Goal: Find specific page/section: Find specific page/section

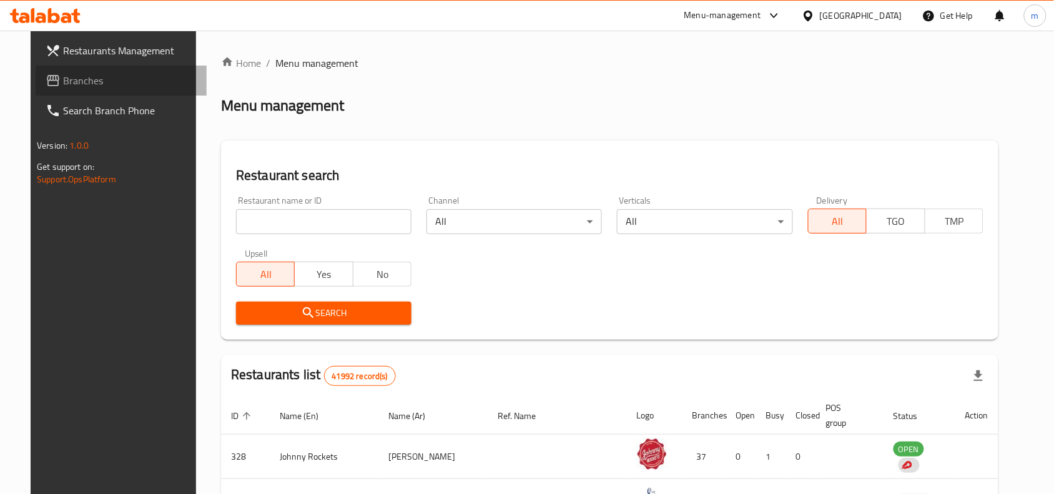
click at [86, 81] on span "Branches" at bounding box center [130, 80] width 134 height 15
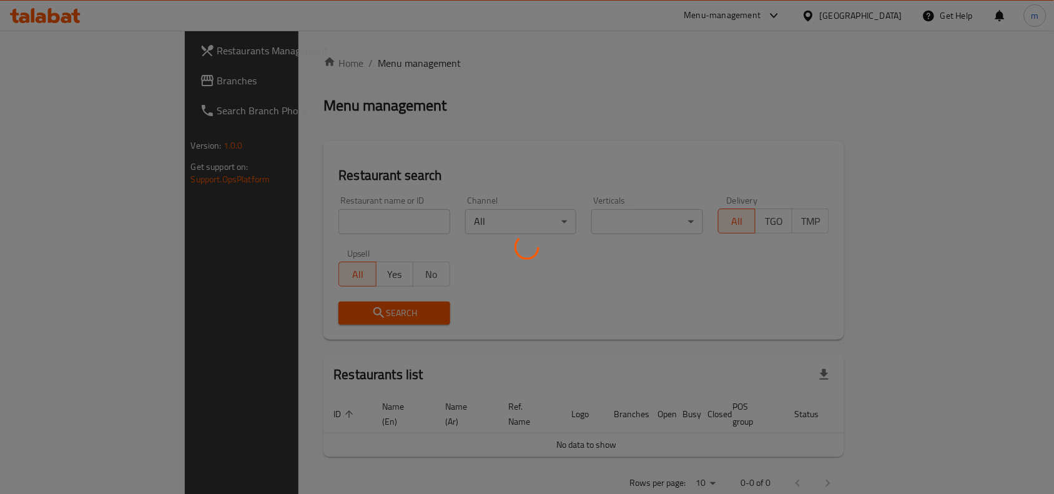
drag, startPoint x: 0, startPoint y: 0, endPoint x: 58, endPoint y: 17, distance: 60.5
click at [58, 17] on div at bounding box center [527, 247] width 1054 height 494
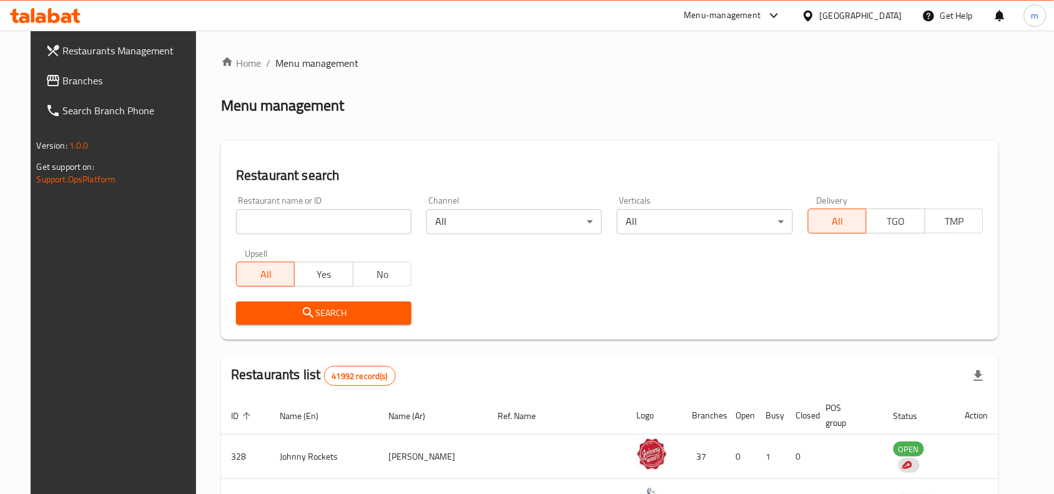
click at [64, 19] on icon at bounding box center [66, 17] width 11 height 11
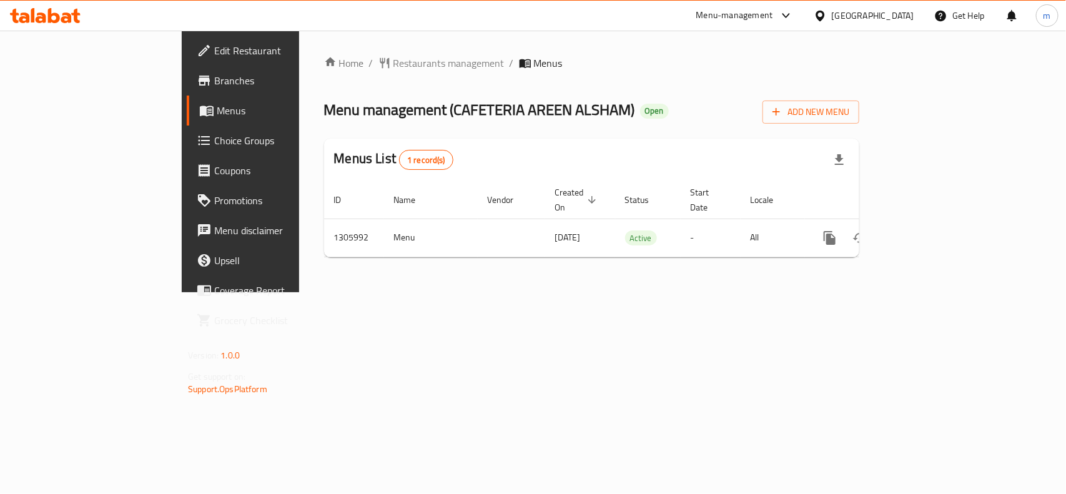
click at [884, 16] on div "[GEOGRAPHIC_DATA]" at bounding box center [873, 16] width 82 height 14
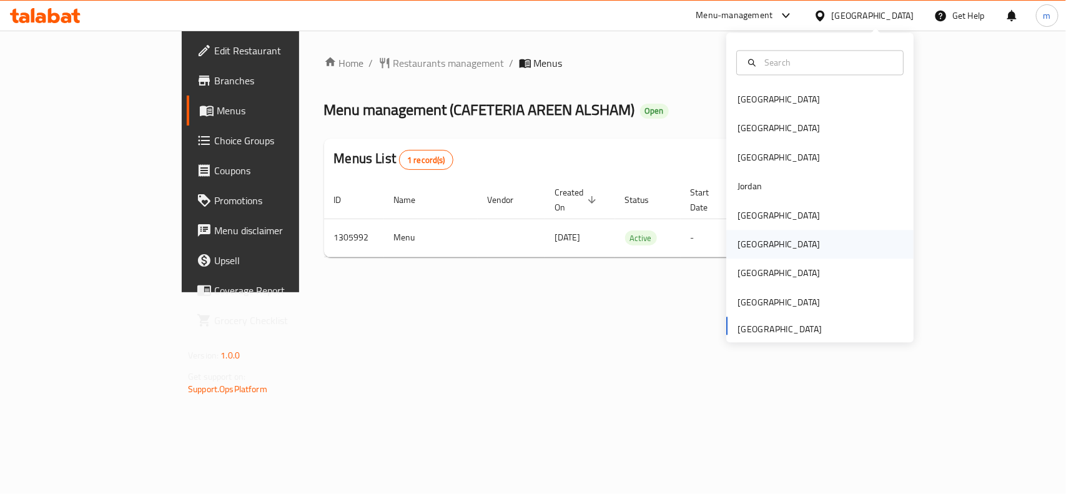
click at [745, 245] on div "[GEOGRAPHIC_DATA]" at bounding box center [779, 245] width 82 height 14
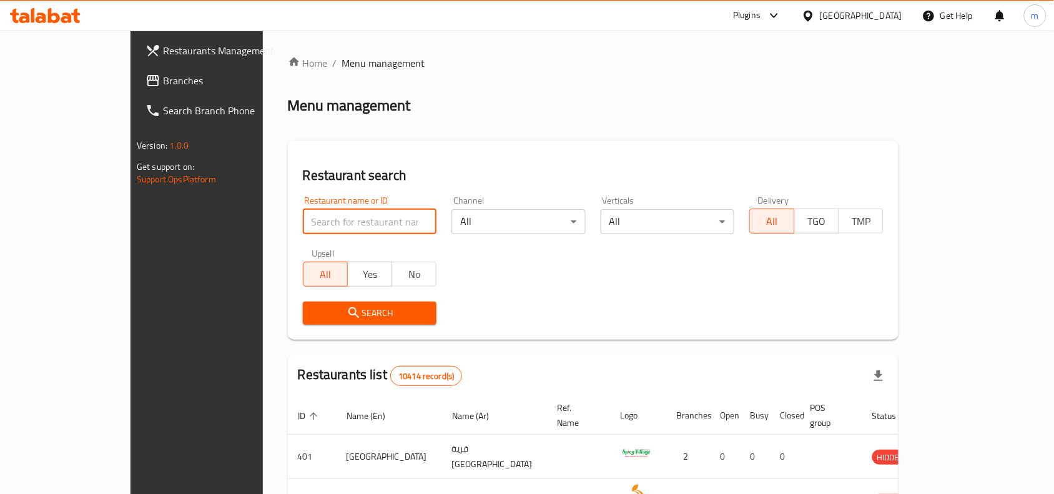
click at [303, 227] on input "search" at bounding box center [370, 221] width 134 height 25
click at [163, 87] on span "Branches" at bounding box center [230, 80] width 134 height 15
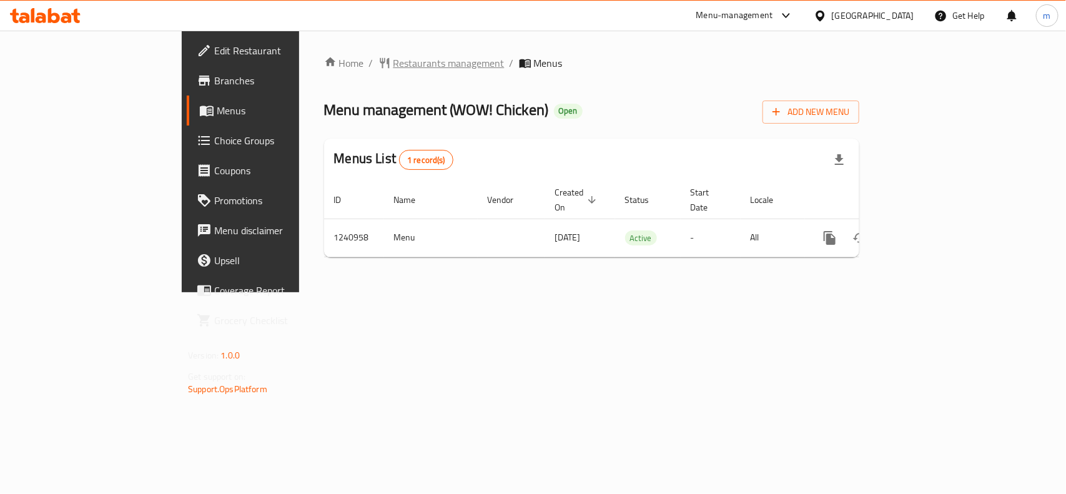
click at [393, 60] on span "Restaurants management" at bounding box center [448, 63] width 111 height 15
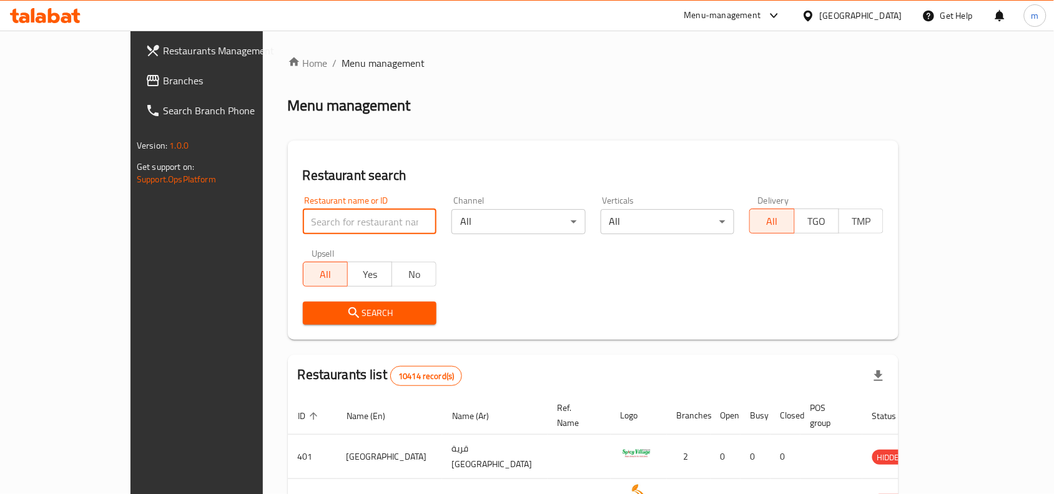
click at [303, 225] on input "search" at bounding box center [370, 221] width 134 height 25
paste input "680523"
type input "680523"
click button "Search" at bounding box center [370, 313] width 134 height 23
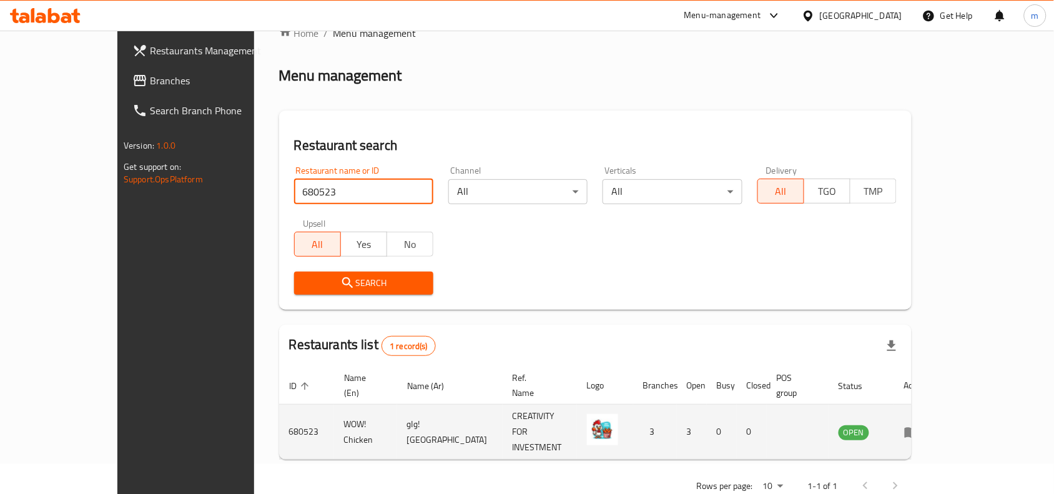
scroll to position [39, 0]
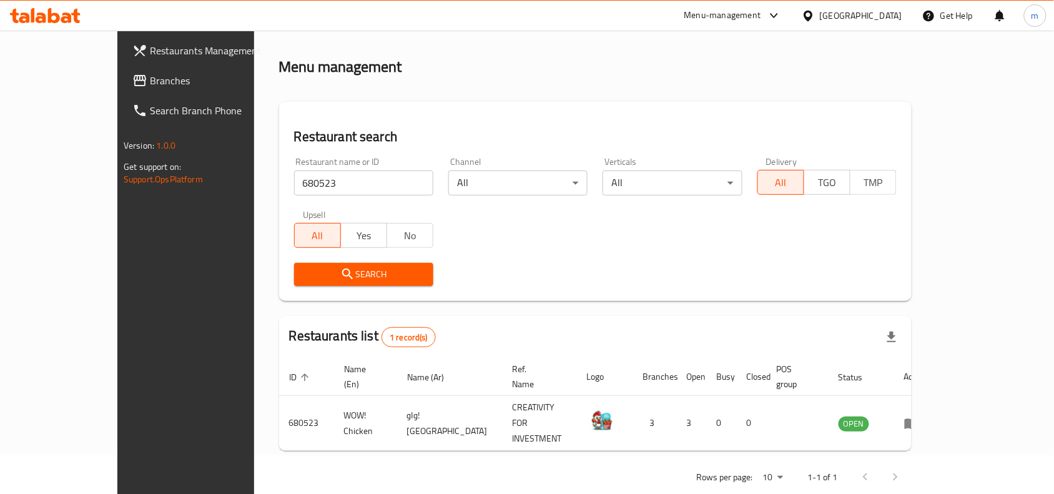
click at [815, 21] on icon at bounding box center [808, 15] width 13 height 13
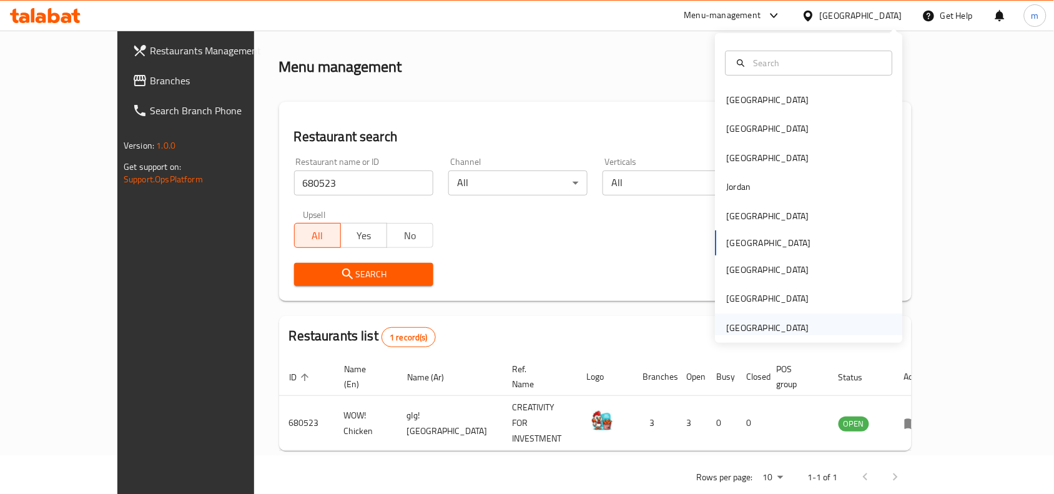
click at [743, 325] on div "United Arab Emirates" at bounding box center [768, 328] width 82 height 14
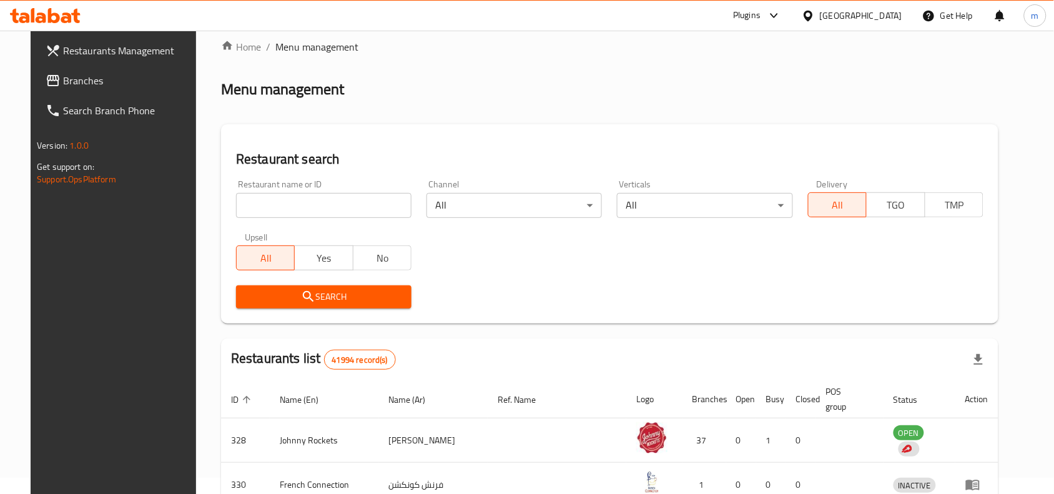
scroll to position [39, 0]
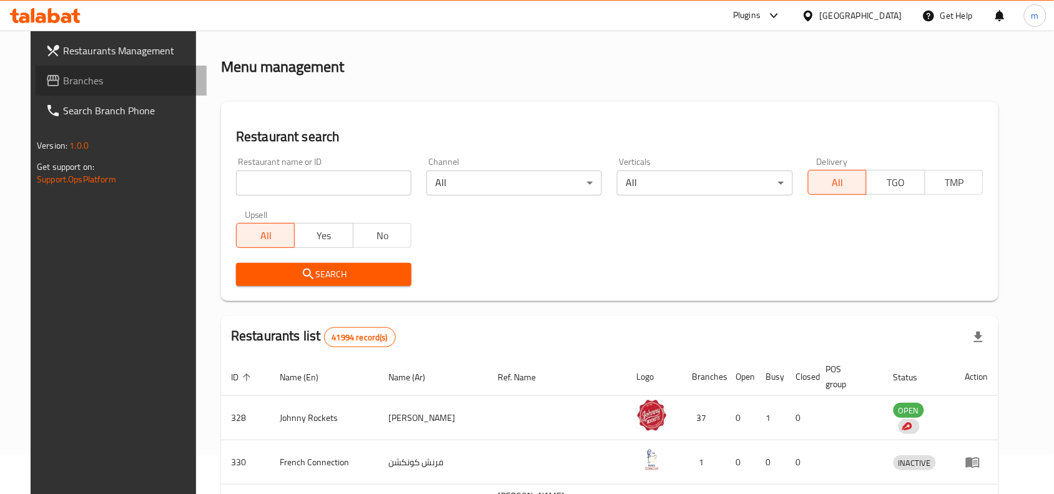
click at [92, 86] on span "Branches" at bounding box center [130, 80] width 134 height 15
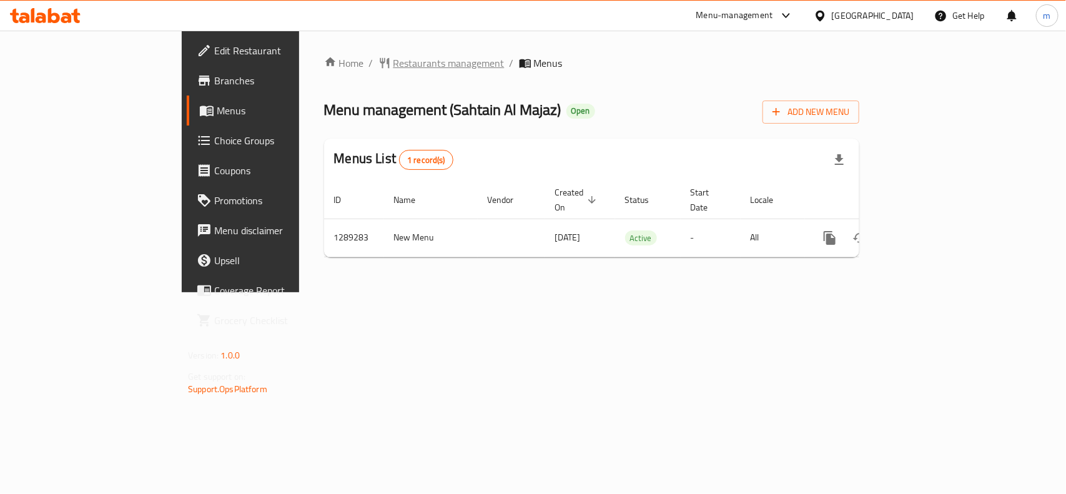
drag, startPoint x: 297, startPoint y: 48, endPoint x: 298, endPoint y: 63, distance: 15.0
click at [299, 61] on div "Home / Restaurants management / Menus Menu management ( Sahtain Al Majaz ) Open…" at bounding box center [591, 162] width 585 height 262
click at [393, 63] on span "Restaurants management" at bounding box center [448, 63] width 111 height 15
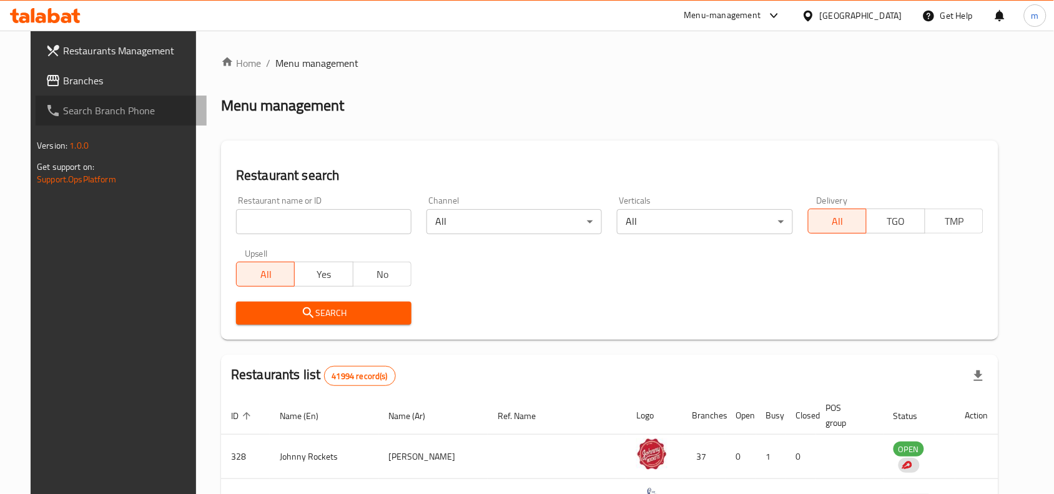
click at [67, 97] on link "Search Branch Phone" at bounding box center [121, 111] width 171 height 30
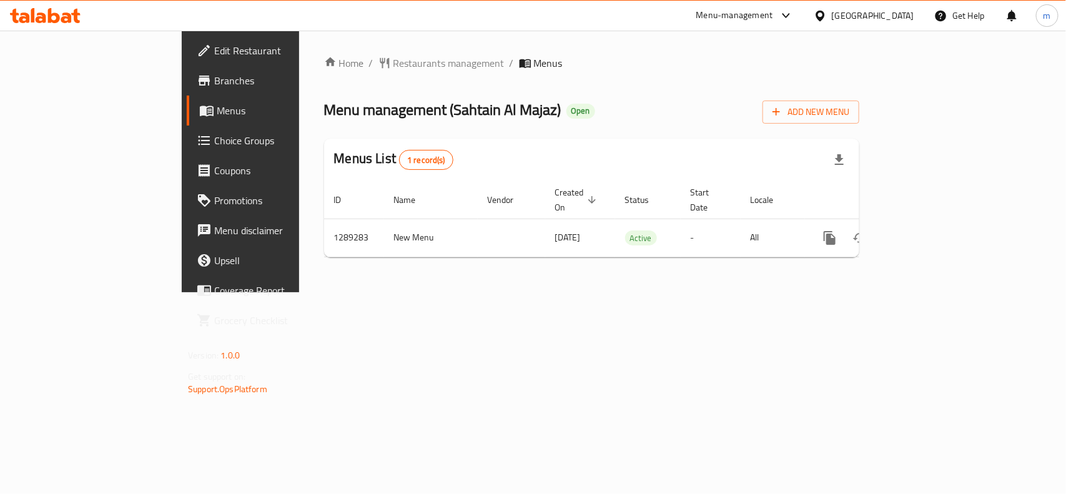
click at [864, 16] on div "[GEOGRAPHIC_DATA]" at bounding box center [873, 16] width 82 height 14
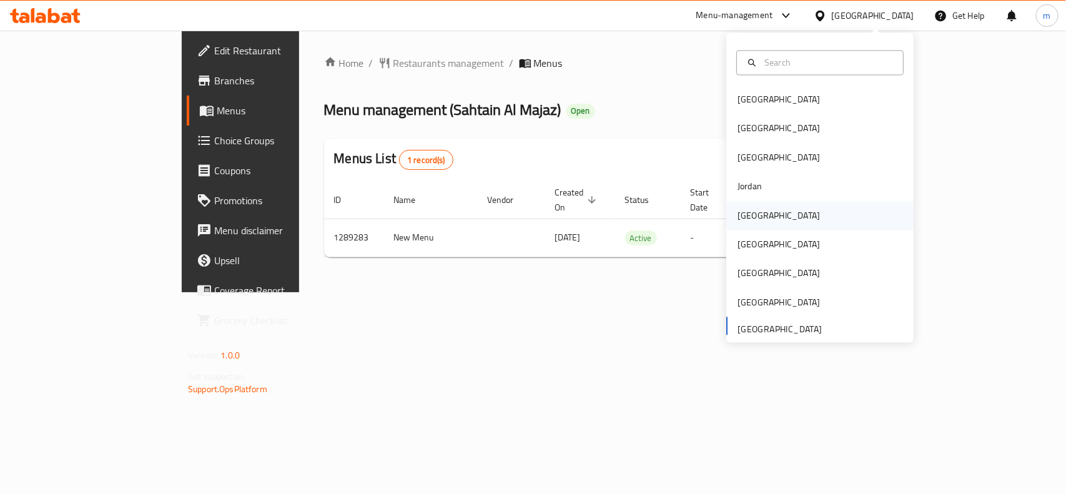
click at [748, 207] on div "[GEOGRAPHIC_DATA]" at bounding box center [779, 215] width 102 height 29
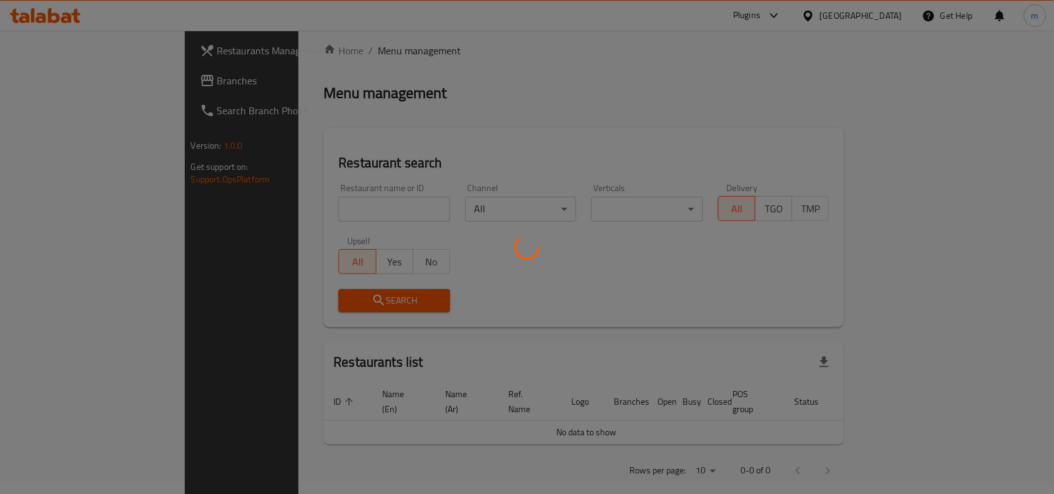
scroll to position [16, 0]
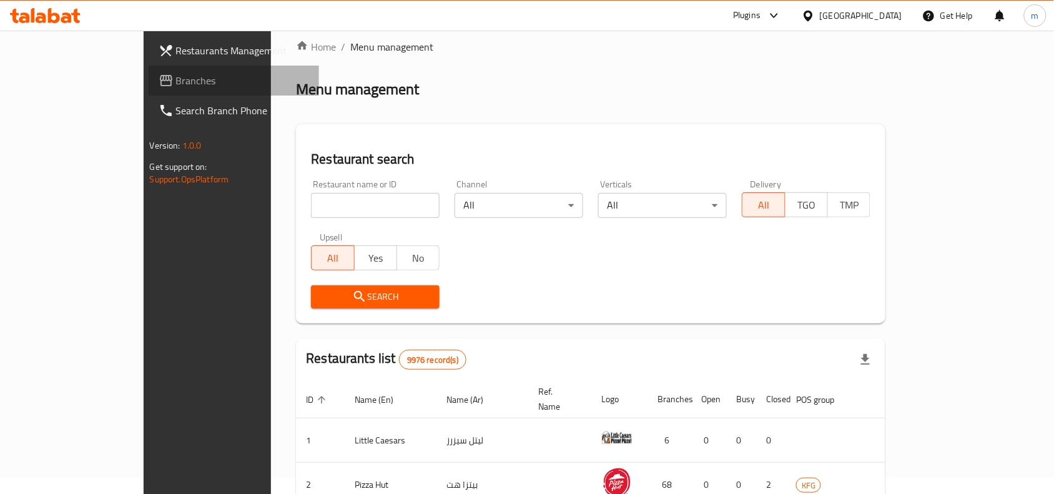
click at [176, 79] on span "Branches" at bounding box center [243, 80] width 134 height 15
